Goal: Task Accomplishment & Management: Manage account settings

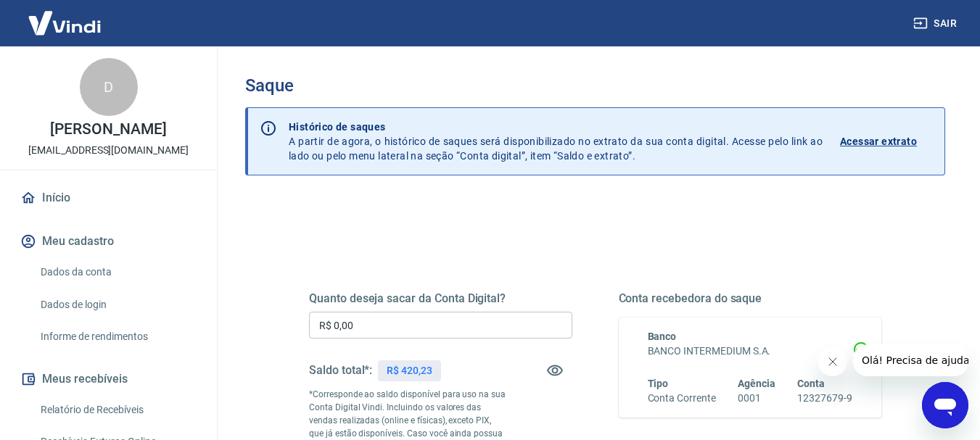
click at [375, 324] on input "R$ 0,00" at bounding box center [440, 325] width 263 height 27
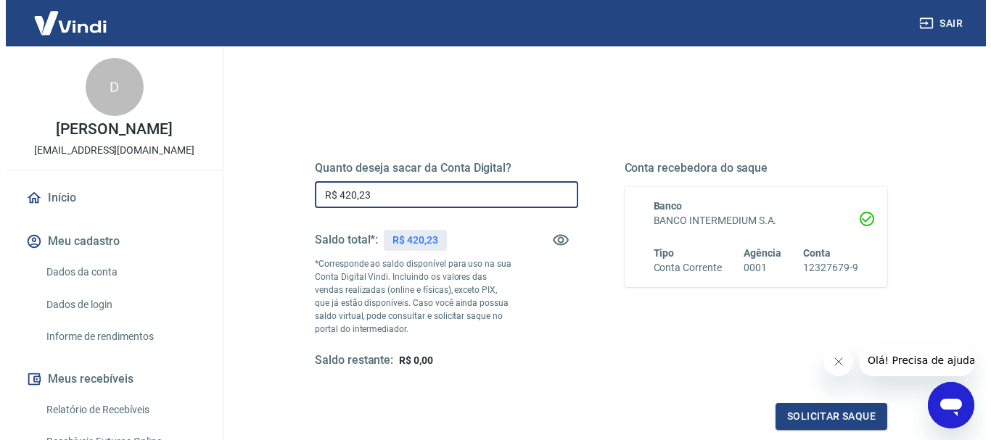
scroll to position [290, 0]
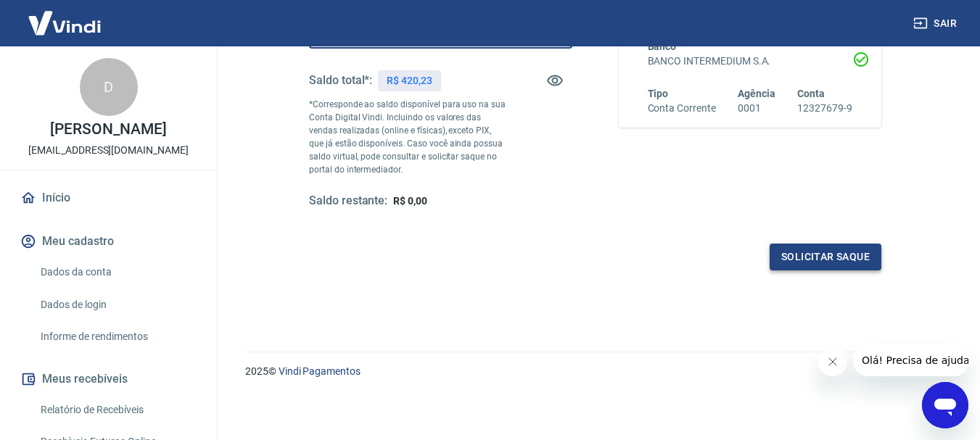
type input "R$ 420,23"
click at [818, 249] on button "Solicitar saque" at bounding box center [826, 257] width 112 height 27
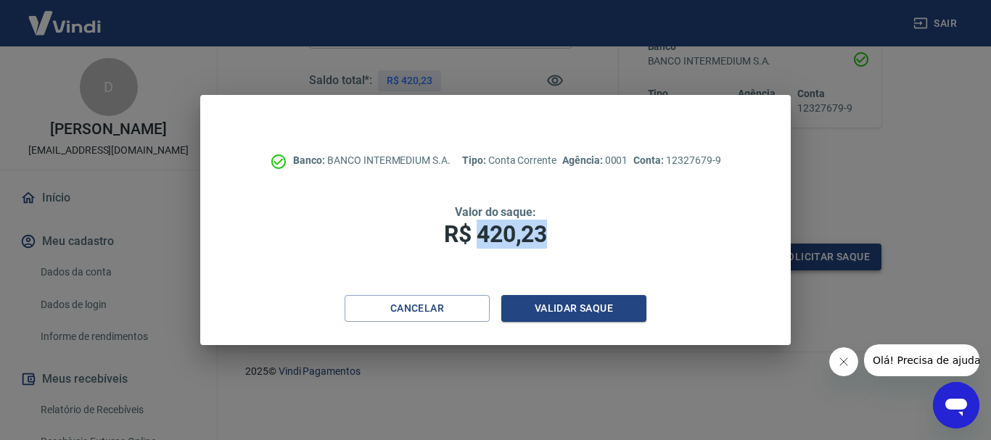
click at [818, 249] on div "Banco: BANCO INTERMEDIUM S.A. Tipo: Conta Corrente Agência: 0001 Conta: 1232767…" at bounding box center [495, 220] width 991 height 440
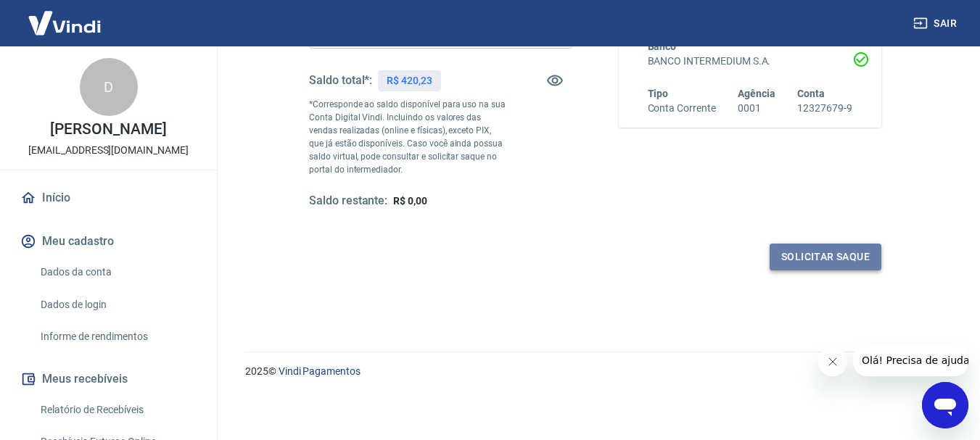
click at [818, 249] on button "Solicitar saque" at bounding box center [826, 257] width 112 height 27
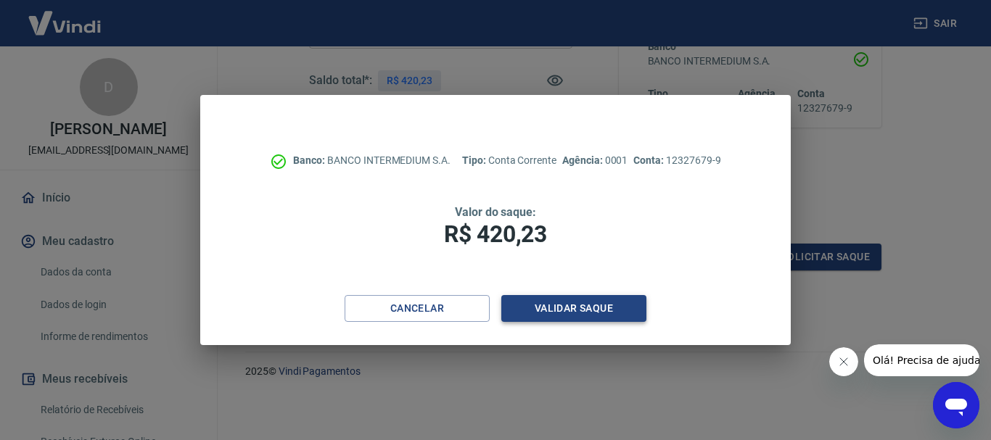
click at [590, 308] on button "Validar saque" at bounding box center [573, 308] width 145 height 27
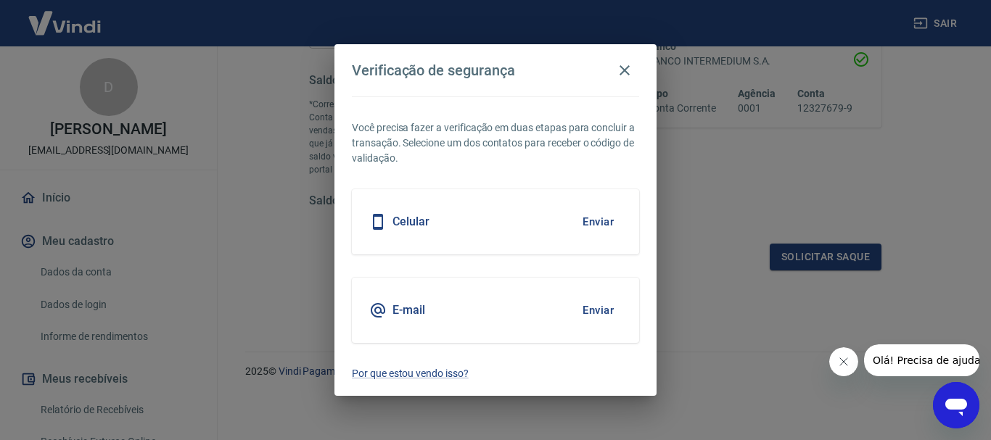
click at [603, 218] on button "Enviar" at bounding box center [598, 222] width 47 height 30
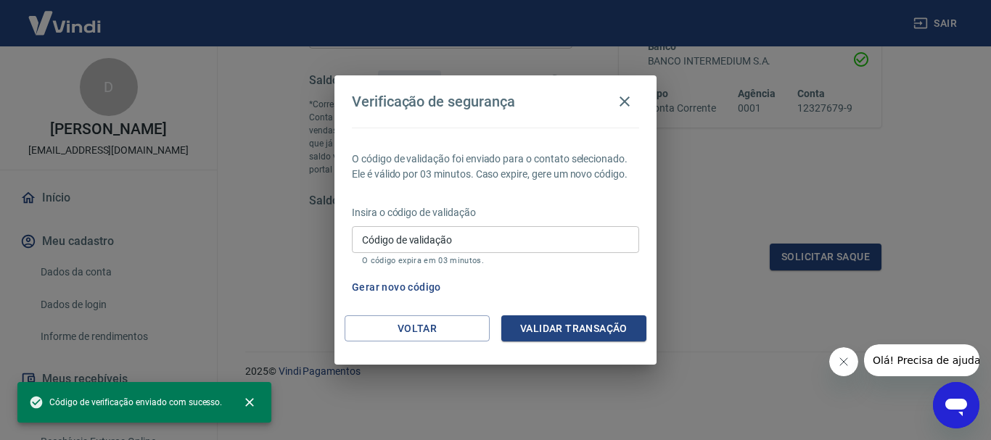
click at [465, 244] on input "Código de validação" at bounding box center [495, 239] width 287 height 27
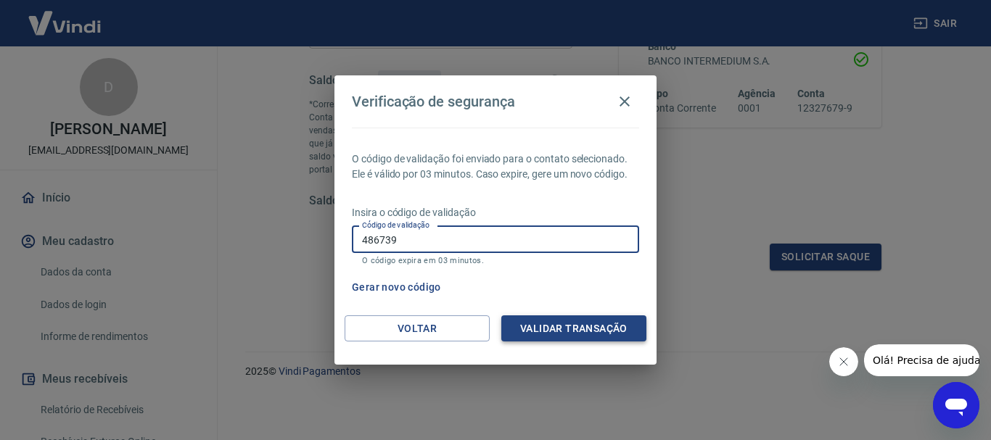
type input "486739"
click at [588, 325] on button "Validar transação" at bounding box center [573, 329] width 145 height 27
